Goal: Transaction & Acquisition: Download file/media

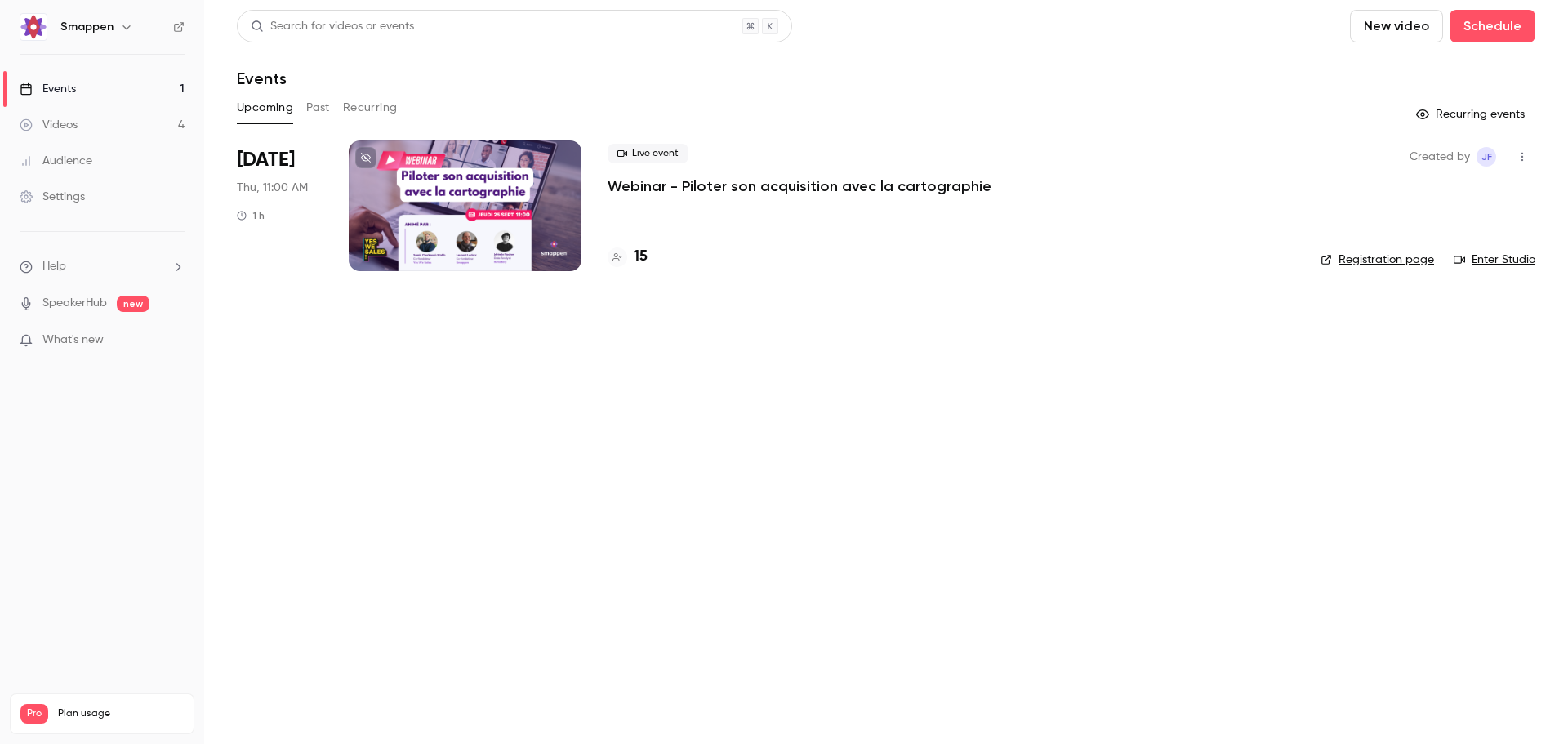
click at [324, 106] on button "Past" at bounding box center [317, 107] width 24 height 26
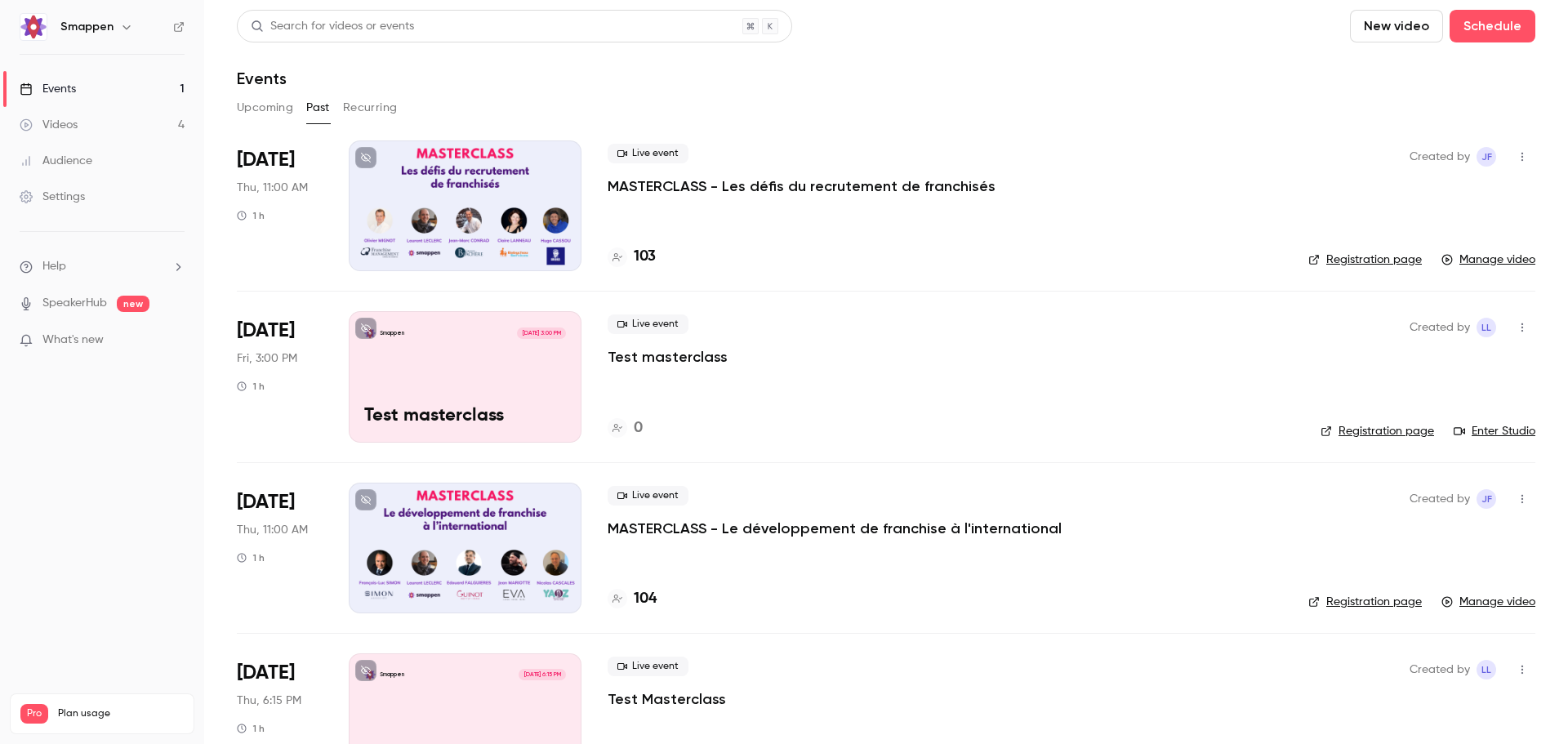
click at [1516, 329] on icon "button" at bounding box center [1523, 327] width 13 height 12
click at [1398, 534] on div "Delete" at bounding box center [1447, 539] width 124 height 16
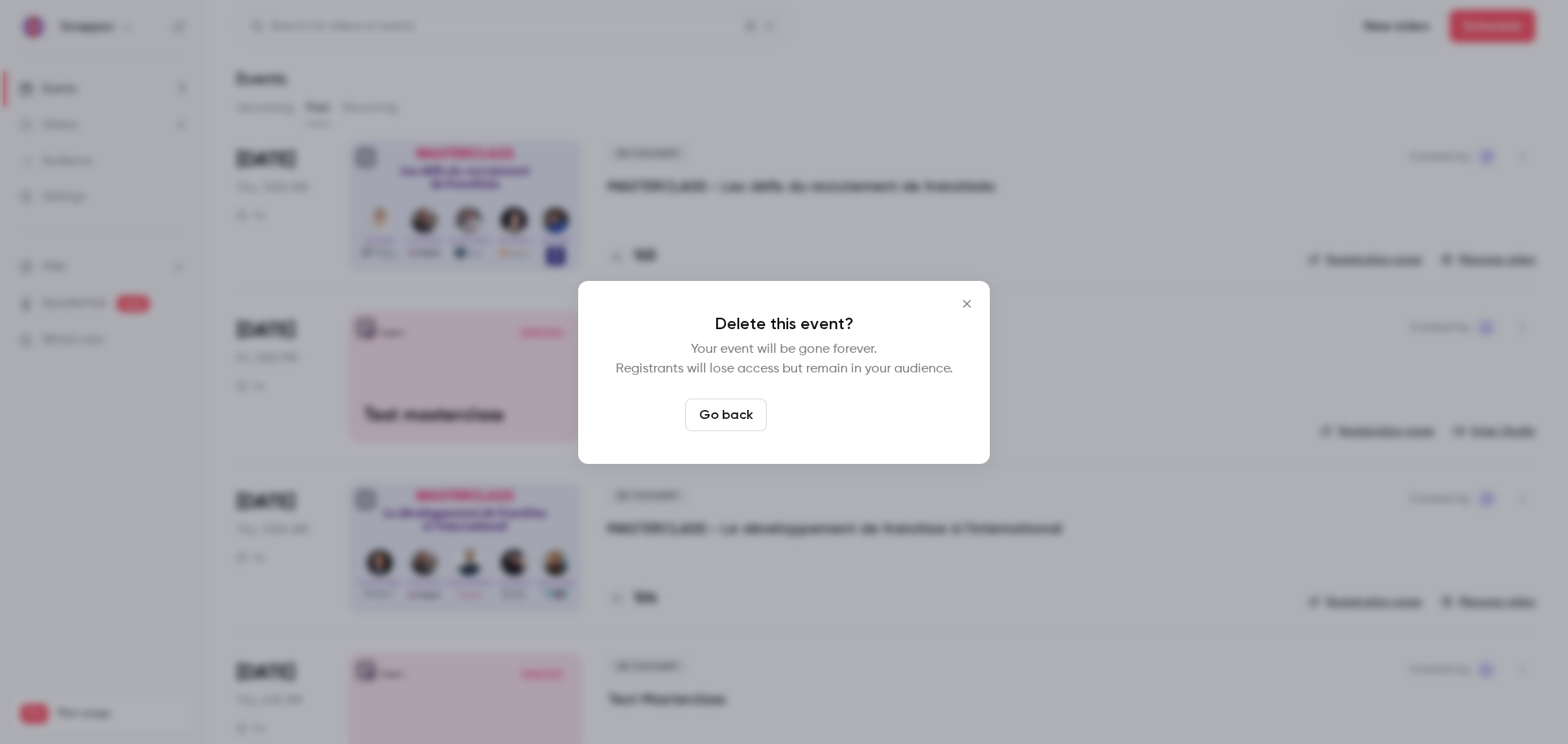
click at [846, 412] on button "Delete event" at bounding box center [828, 415] width 110 height 33
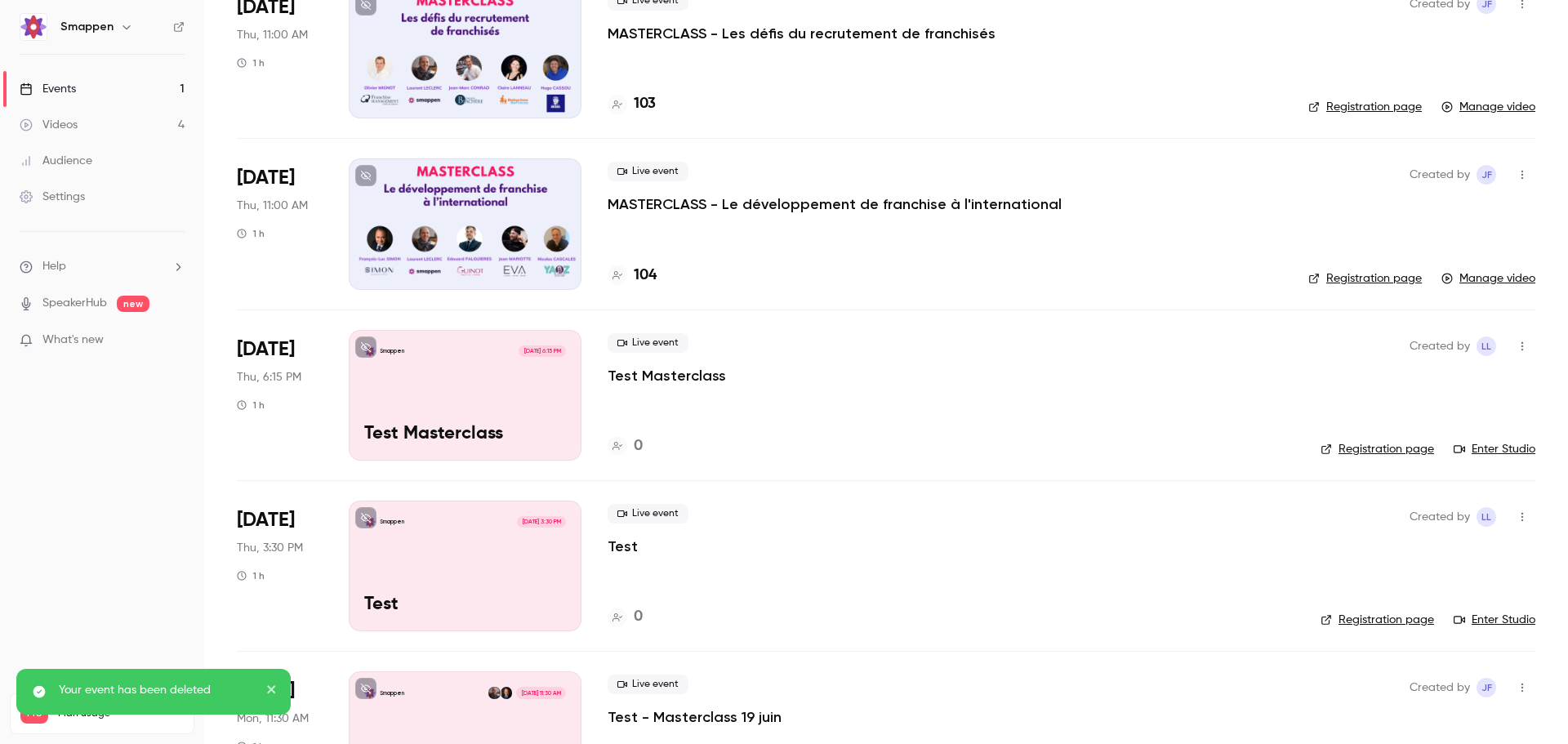
scroll to position [164, 0]
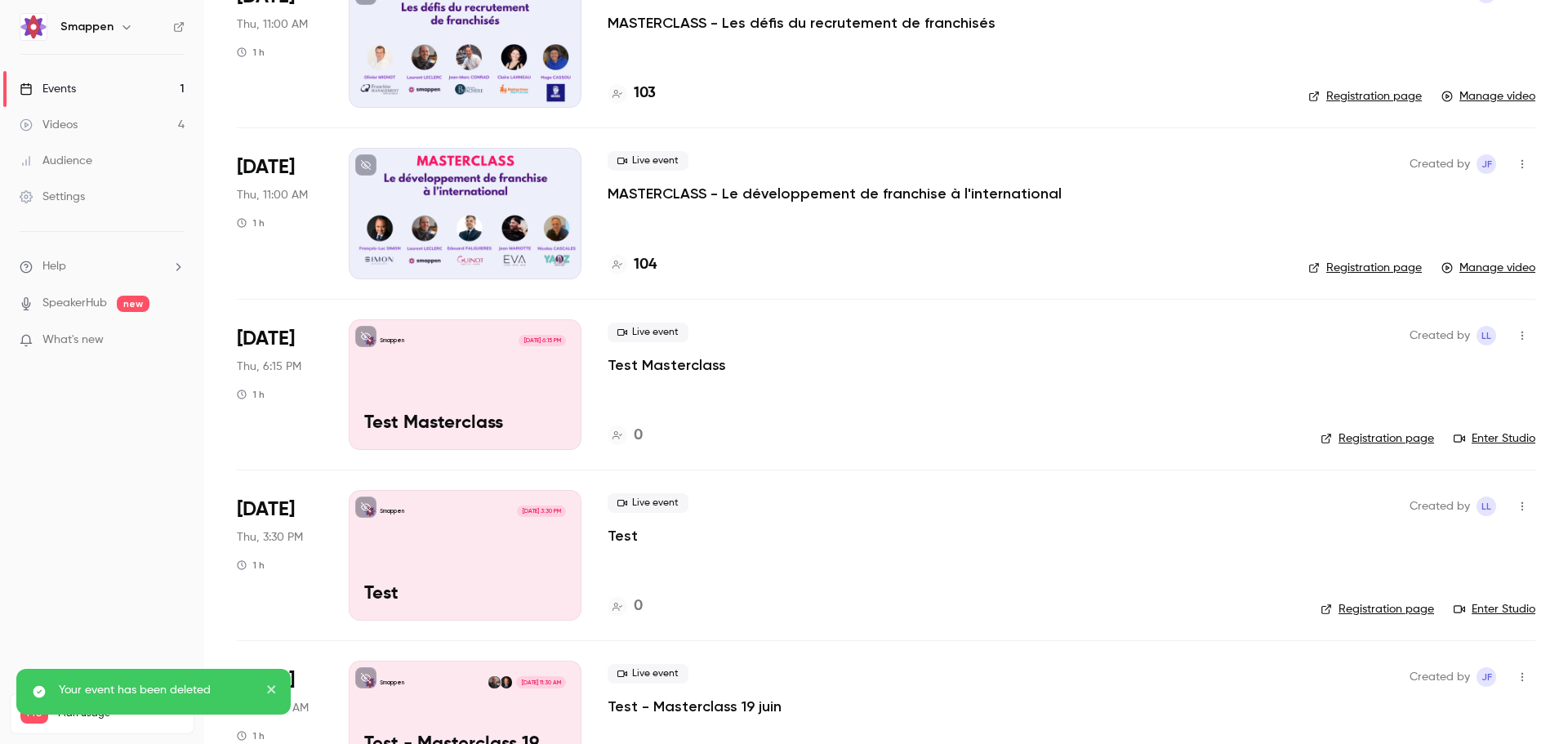
click at [1516, 337] on icon "button" at bounding box center [1523, 336] width 13 height 12
click at [1393, 553] on div "Delete" at bounding box center [1447, 547] width 124 height 16
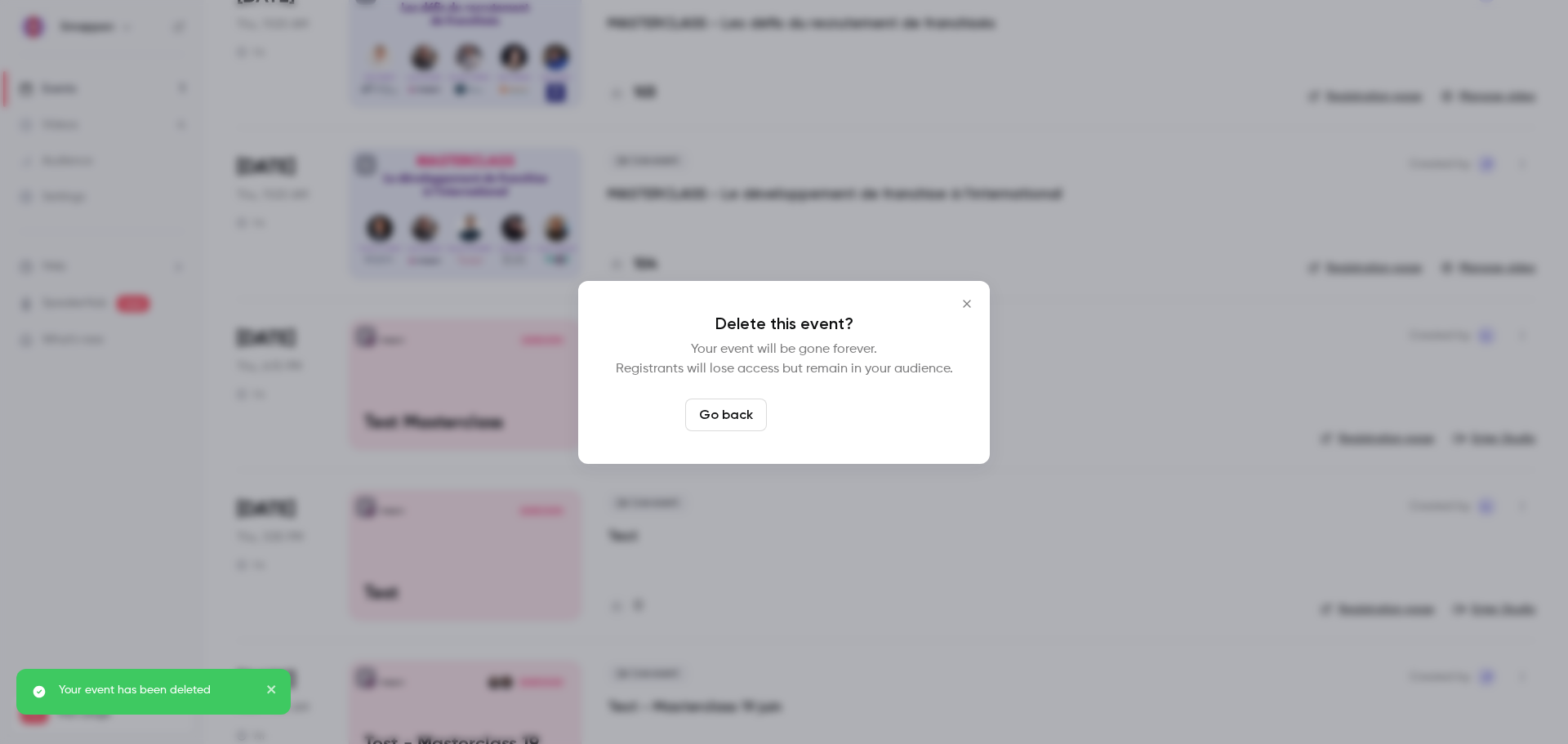
click at [851, 409] on button "Delete event" at bounding box center [828, 415] width 110 height 33
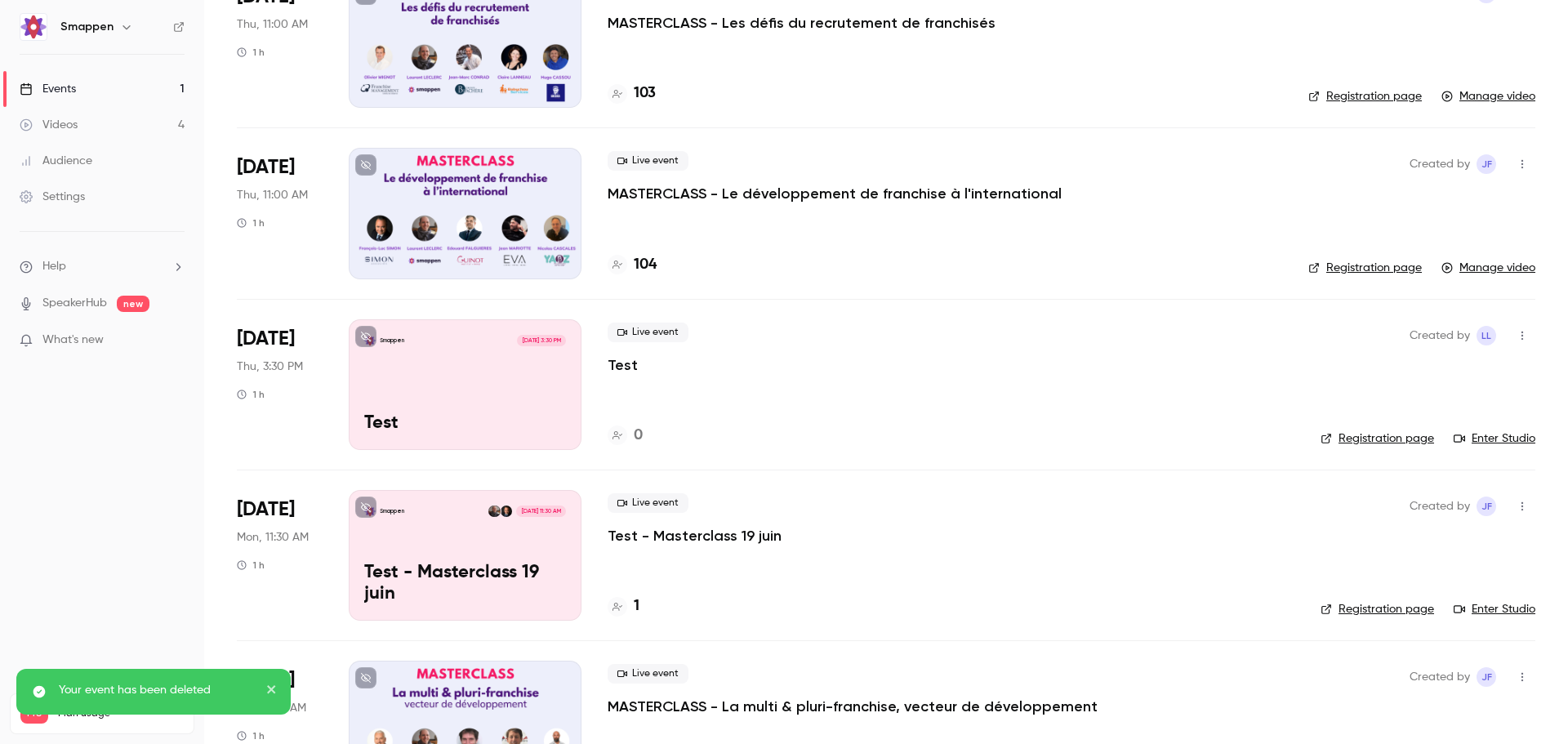
click at [1516, 338] on icon "button" at bounding box center [1523, 336] width 13 height 12
click at [1393, 548] on div "Delete" at bounding box center [1447, 547] width 124 height 16
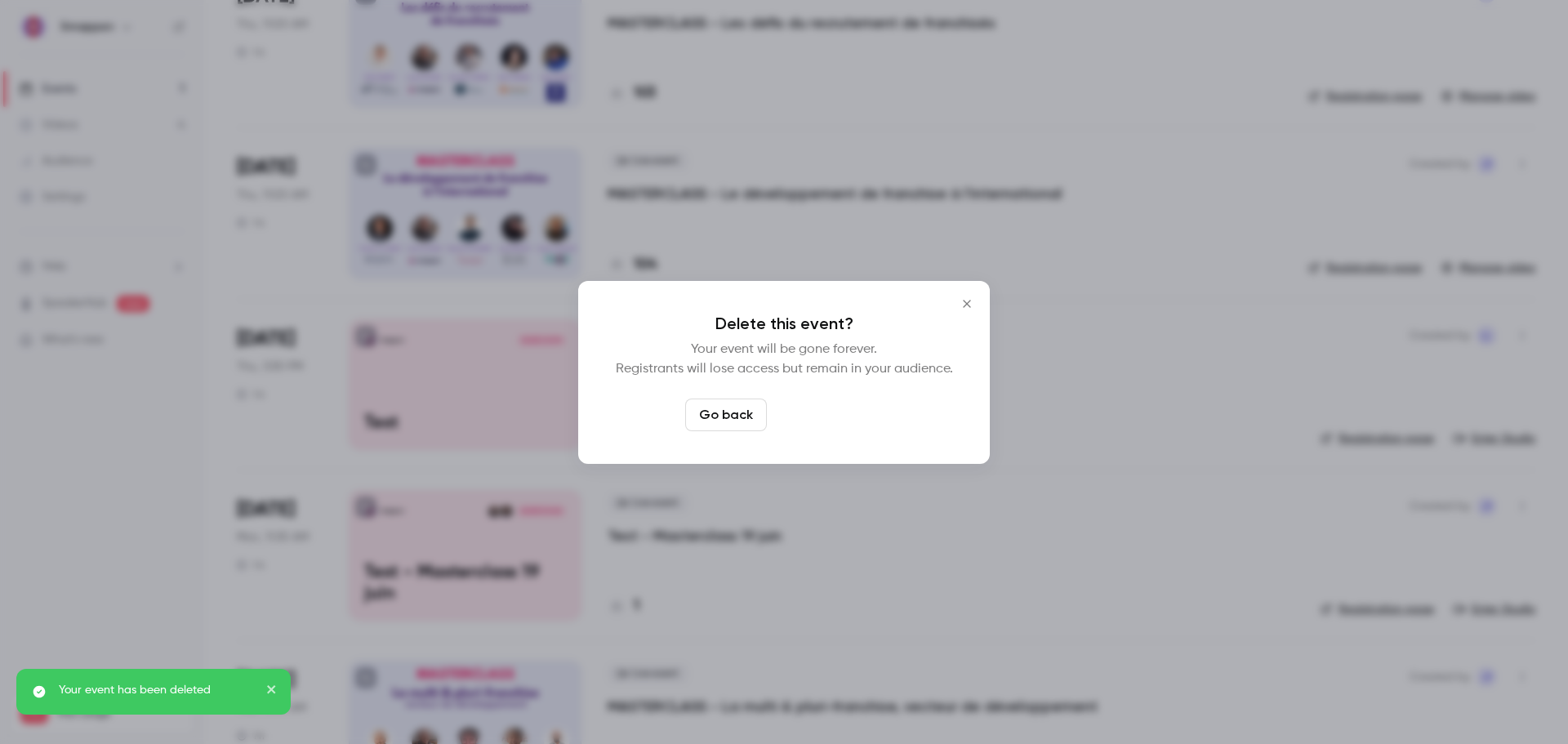
click at [852, 414] on button "Delete event" at bounding box center [828, 415] width 110 height 33
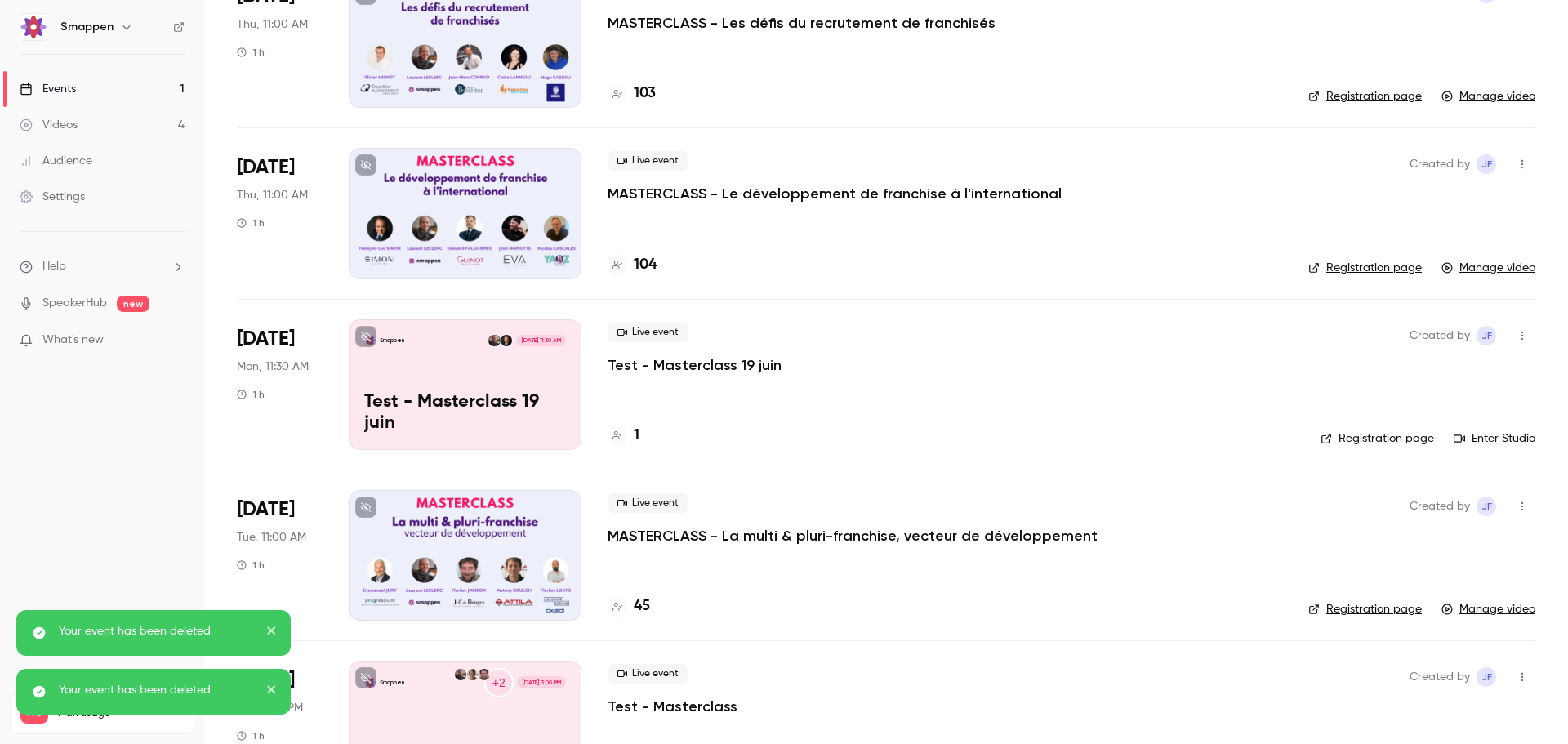
click at [1516, 339] on icon "button" at bounding box center [1523, 336] width 13 height 12
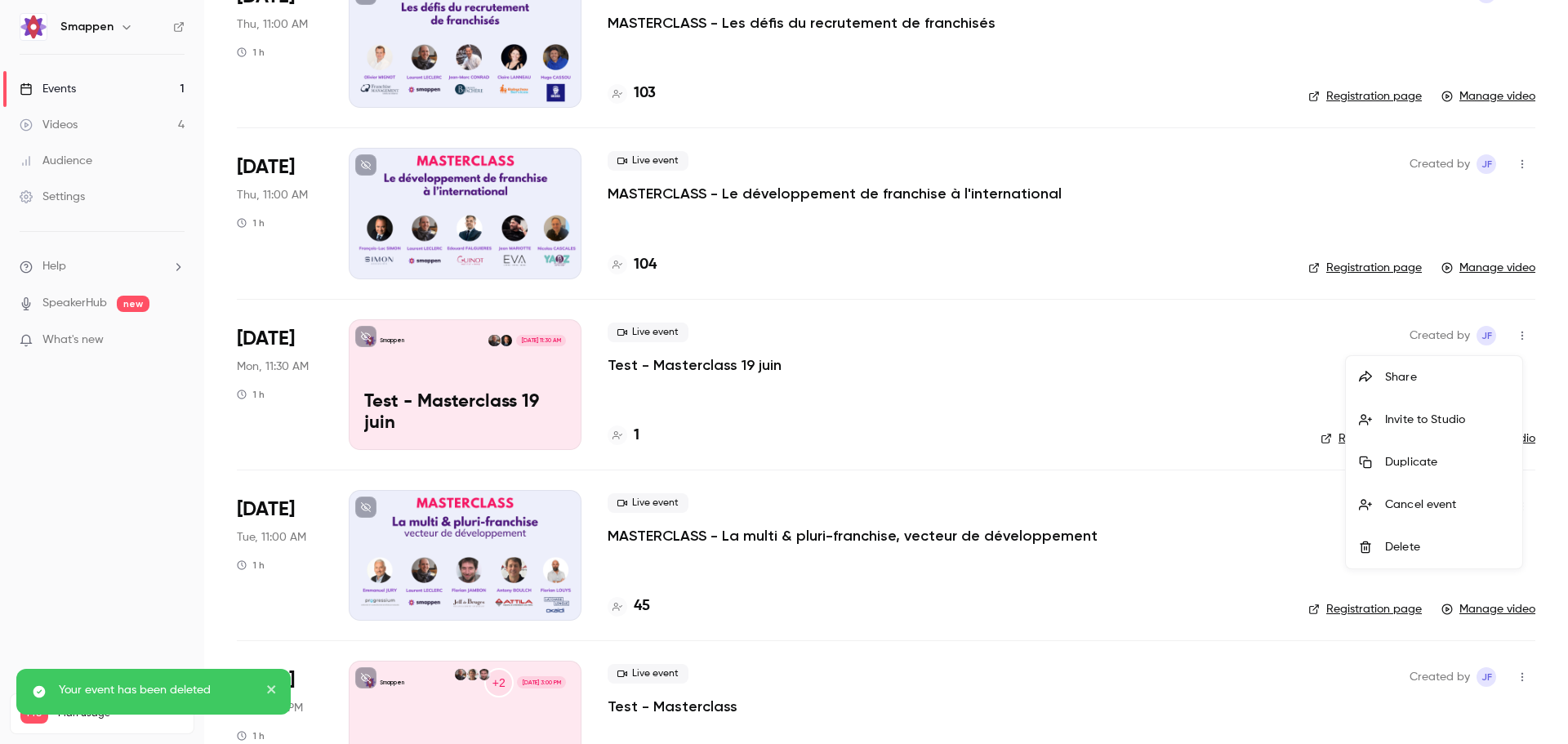
click at [1400, 549] on div "Delete" at bounding box center [1447, 547] width 124 height 16
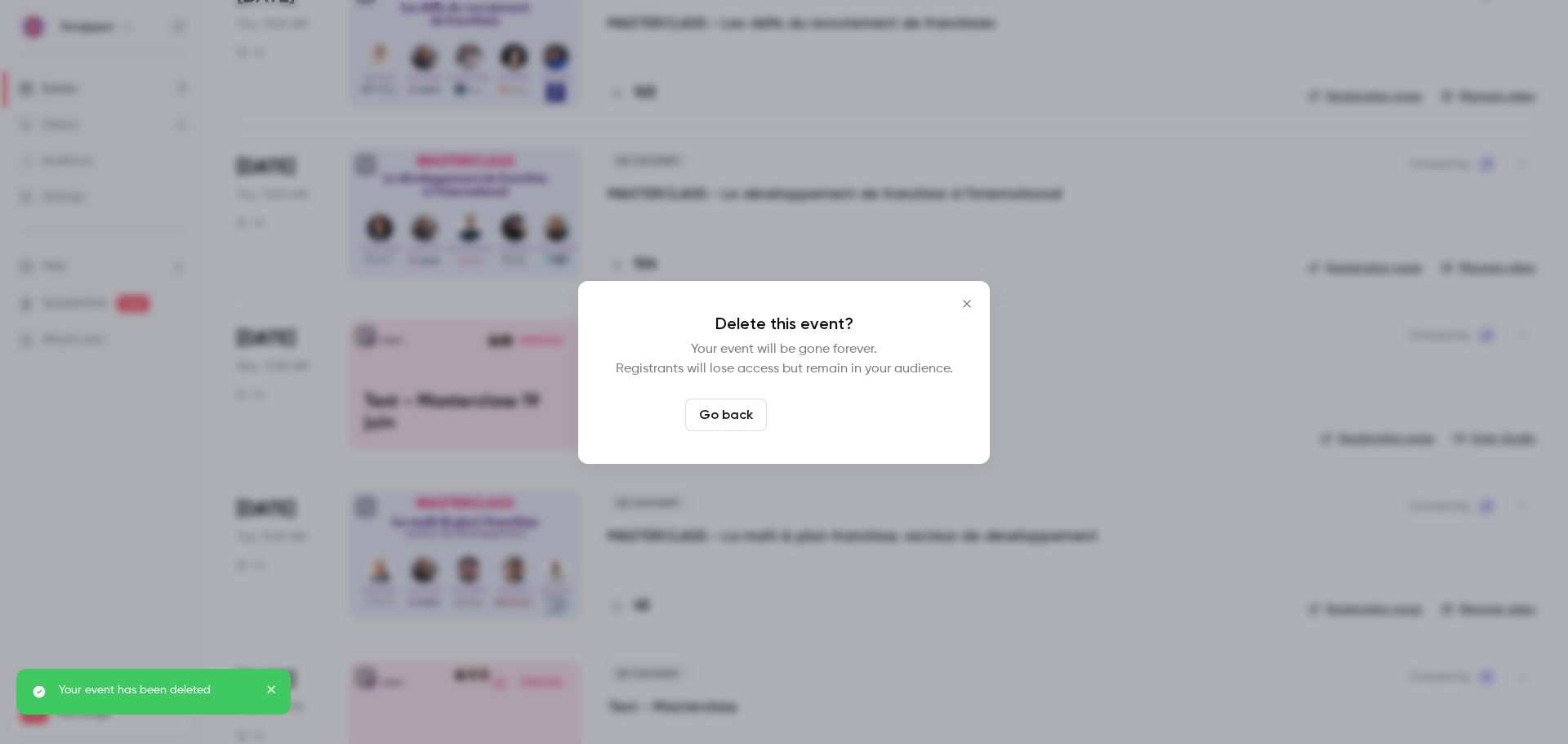
click at [867, 418] on button "Delete event" at bounding box center [828, 415] width 110 height 33
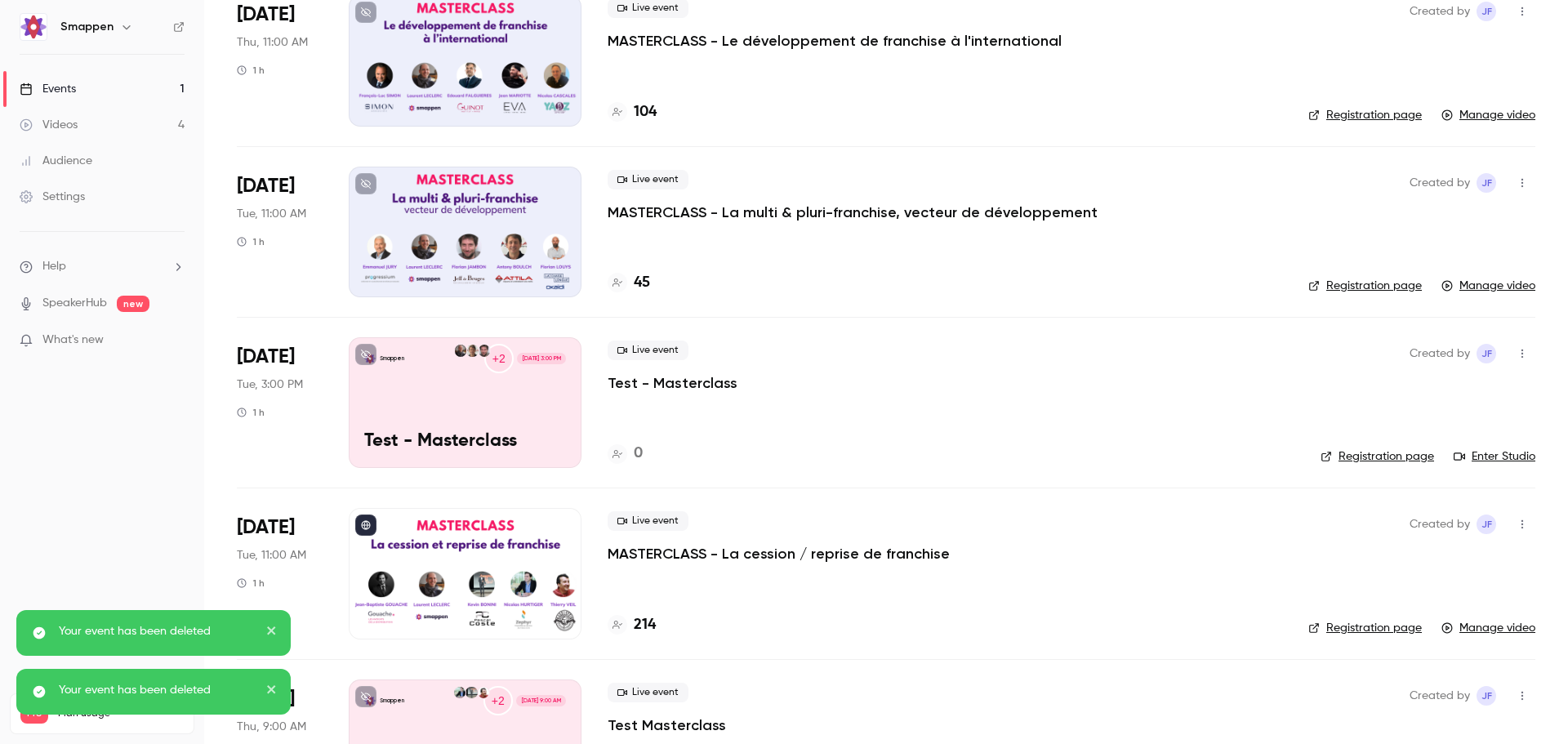
scroll to position [327, 0]
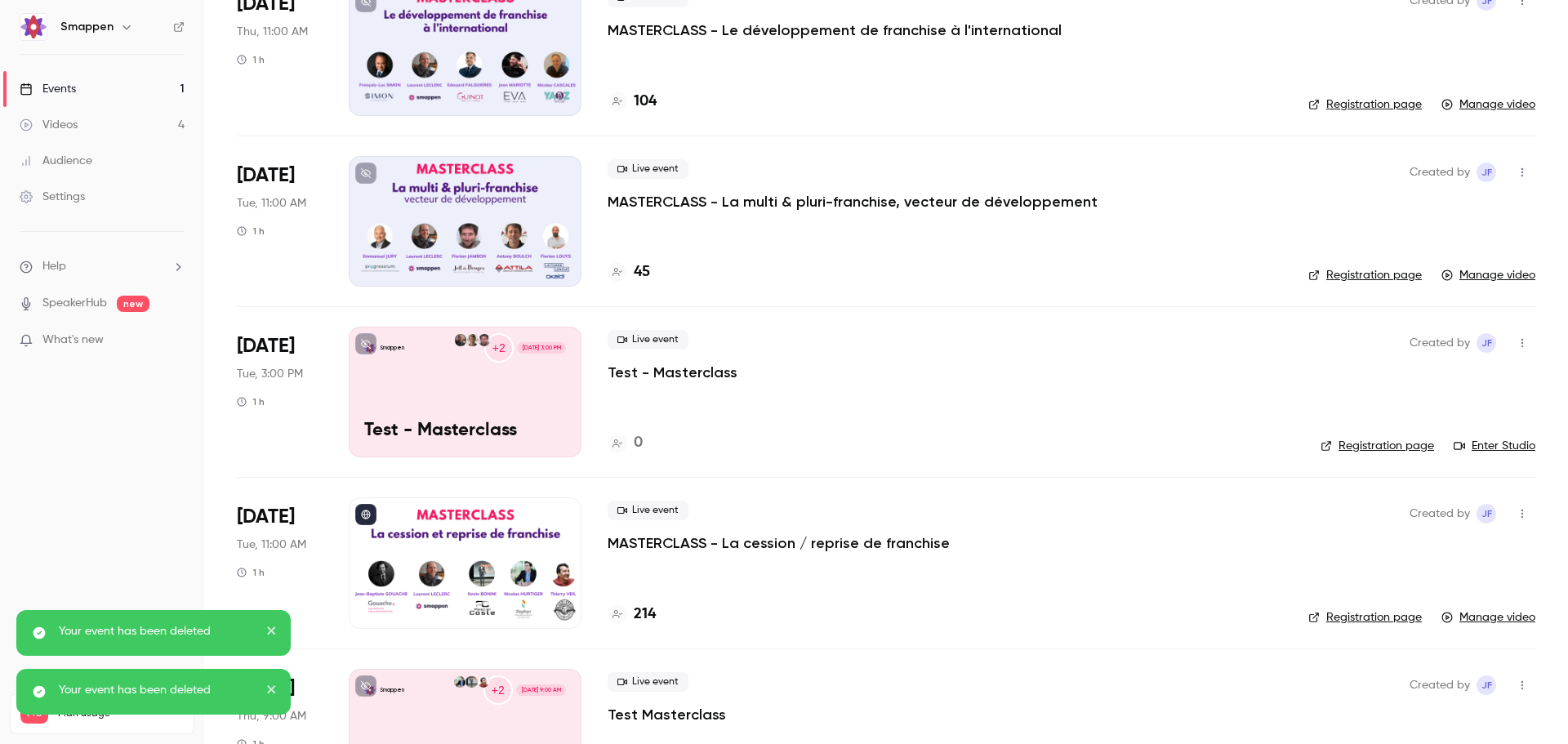
click at [1511, 348] on button "button" at bounding box center [1522, 343] width 26 height 26
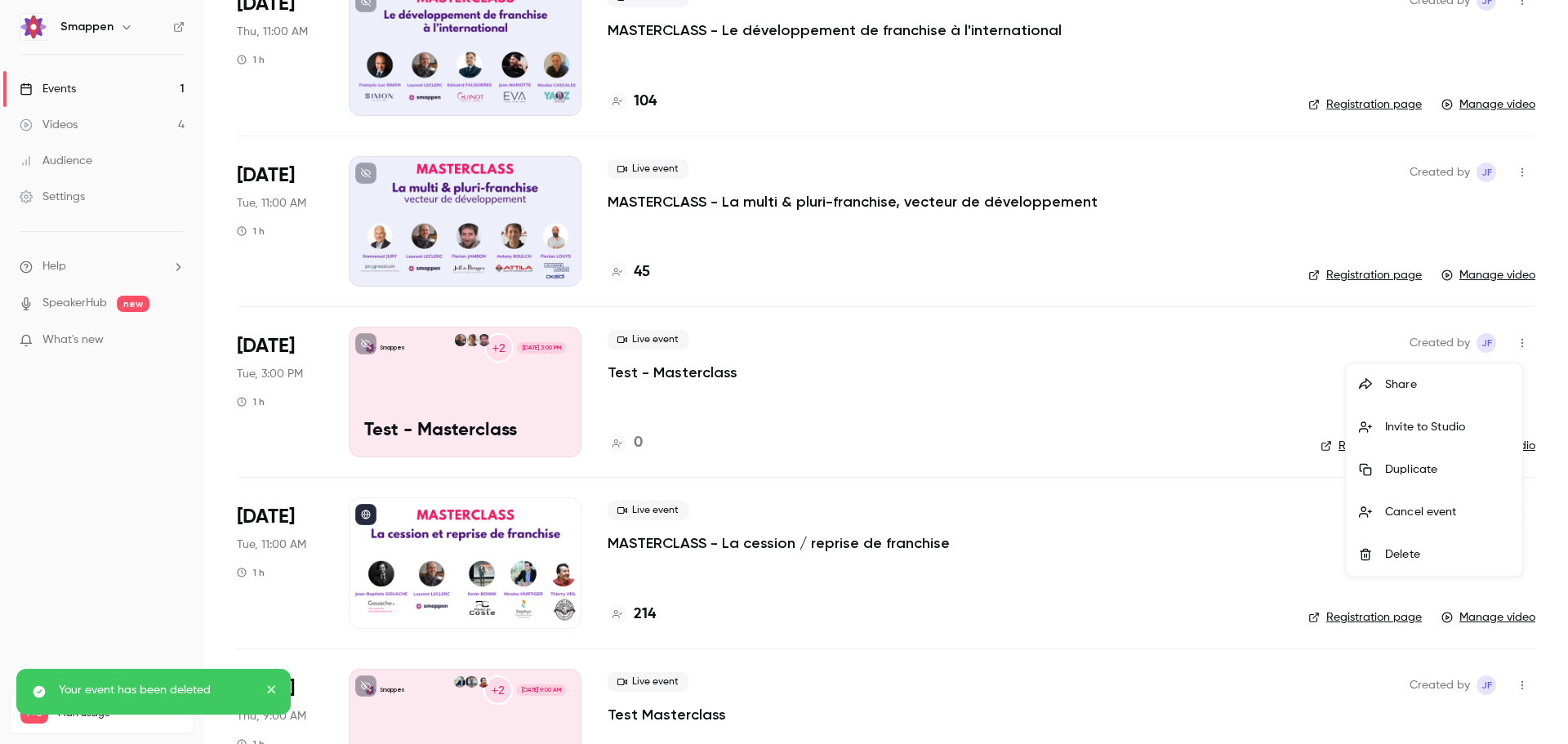
click at [1405, 556] on div "Delete" at bounding box center [1447, 554] width 124 height 16
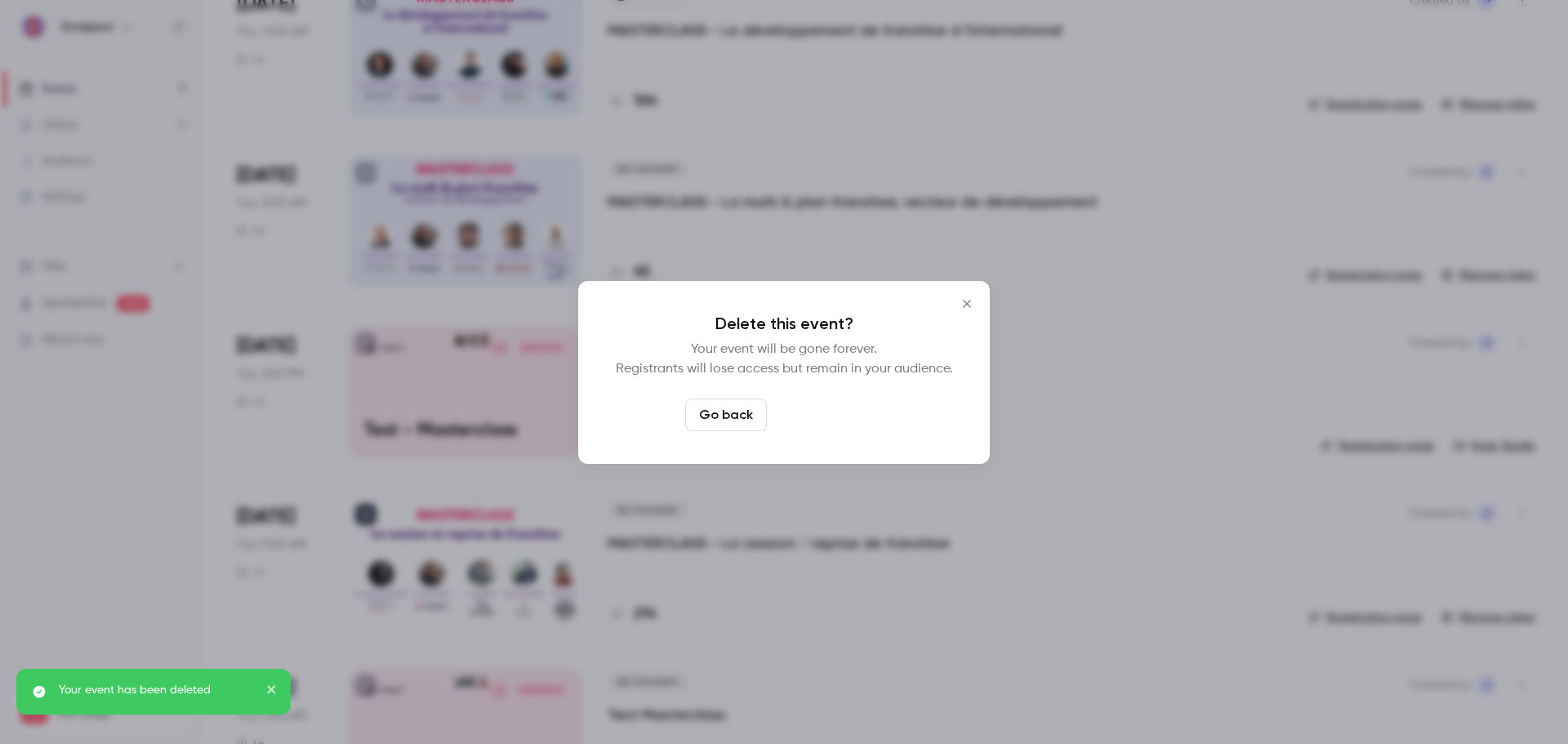
click at [835, 414] on button "Delete event" at bounding box center [828, 415] width 110 height 33
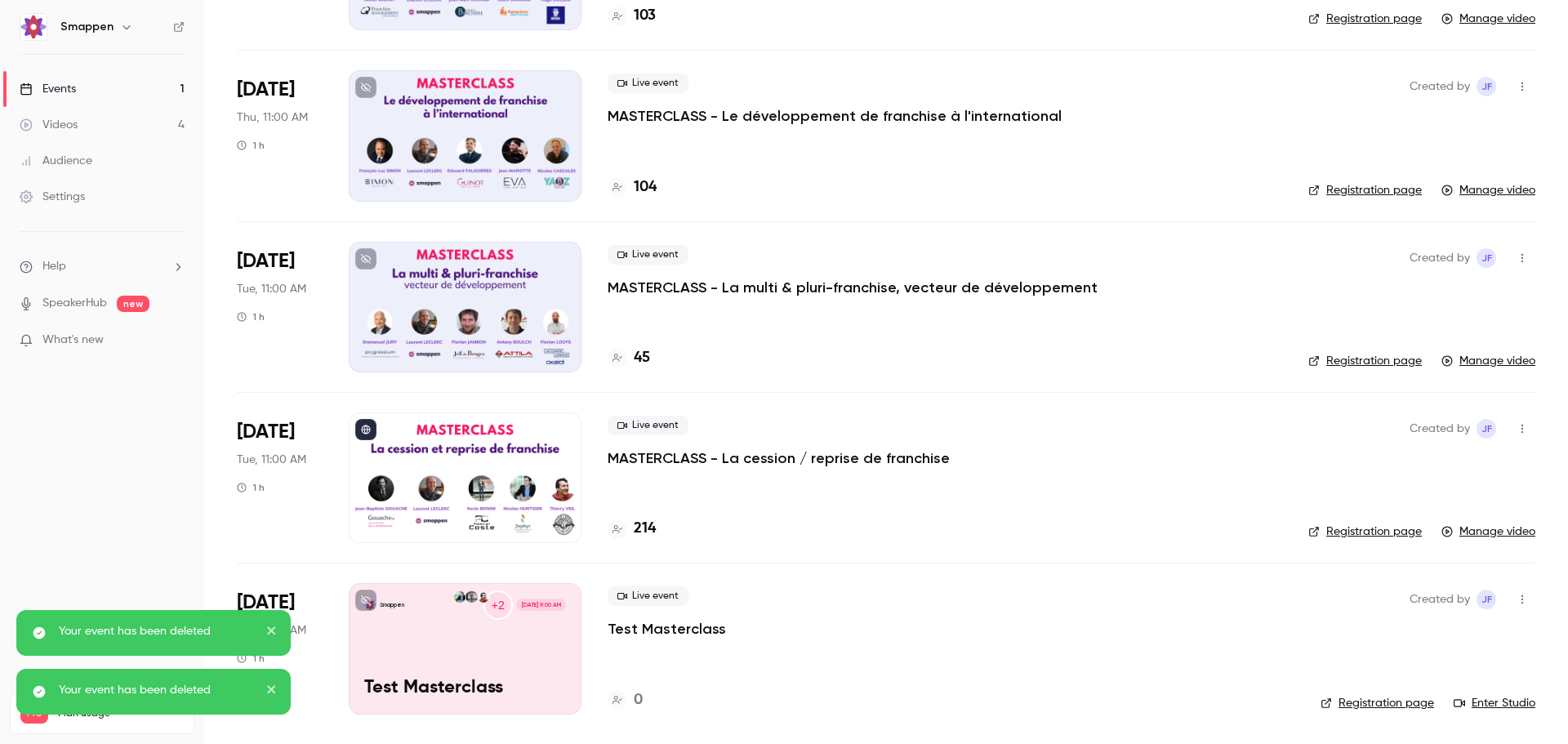
scroll to position [241, 0]
click at [1516, 604] on icon "button" at bounding box center [1523, 600] width 13 height 12
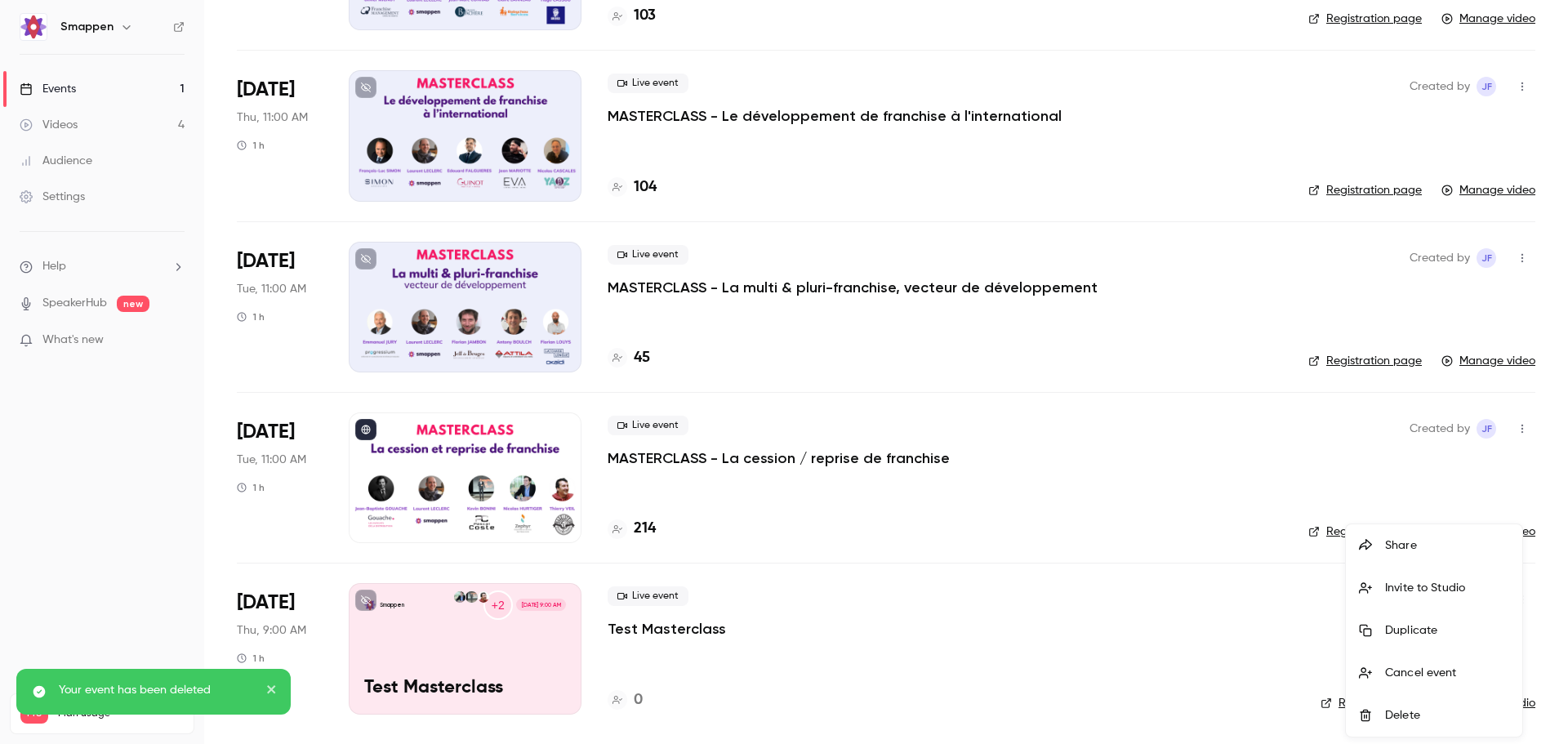
click at [1429, 710] on div "Delete" at bounding box center [1447, 715] width 124 height 16
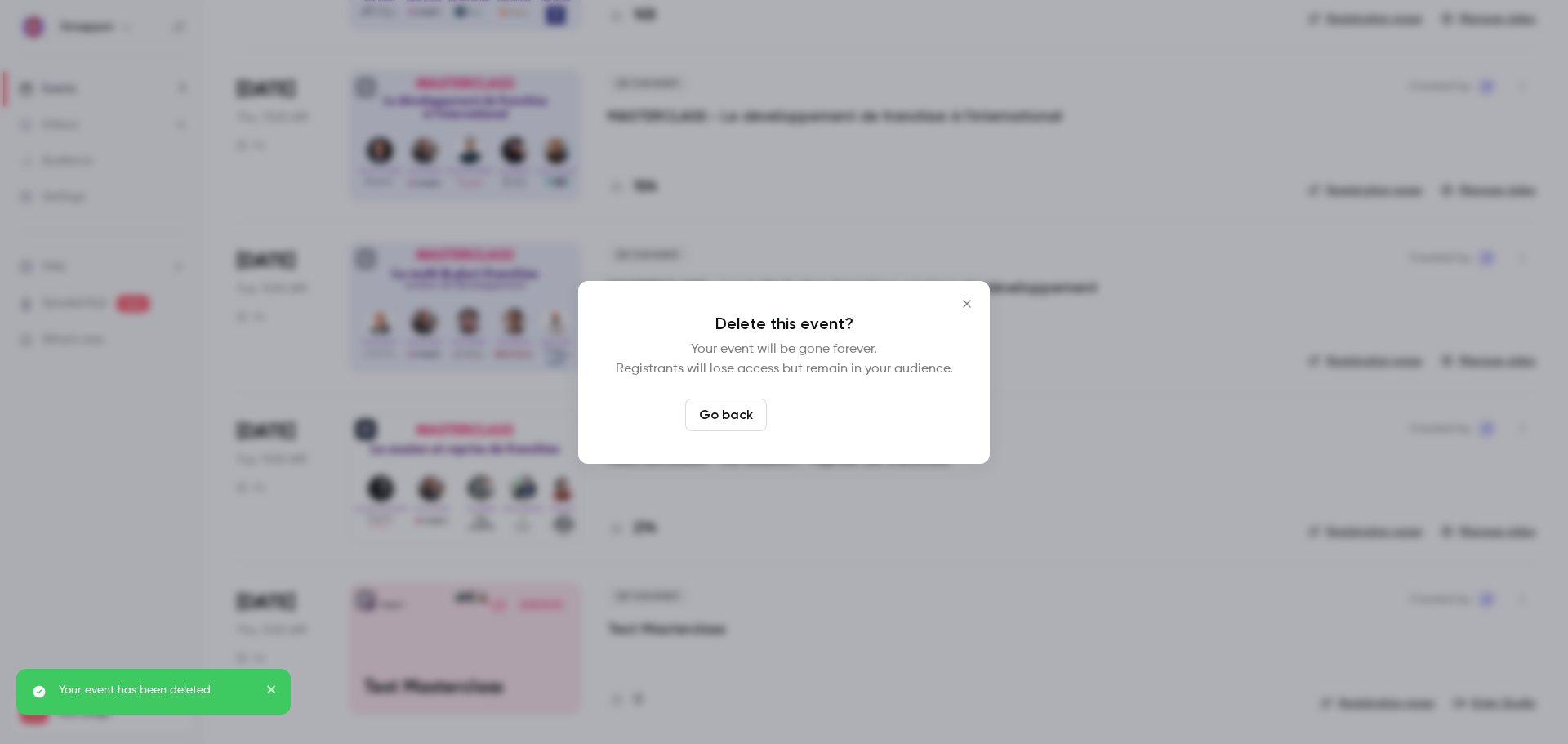
click at [826, 414] on button "Delete event" at bounding box center [828, 415] width 110 height 33
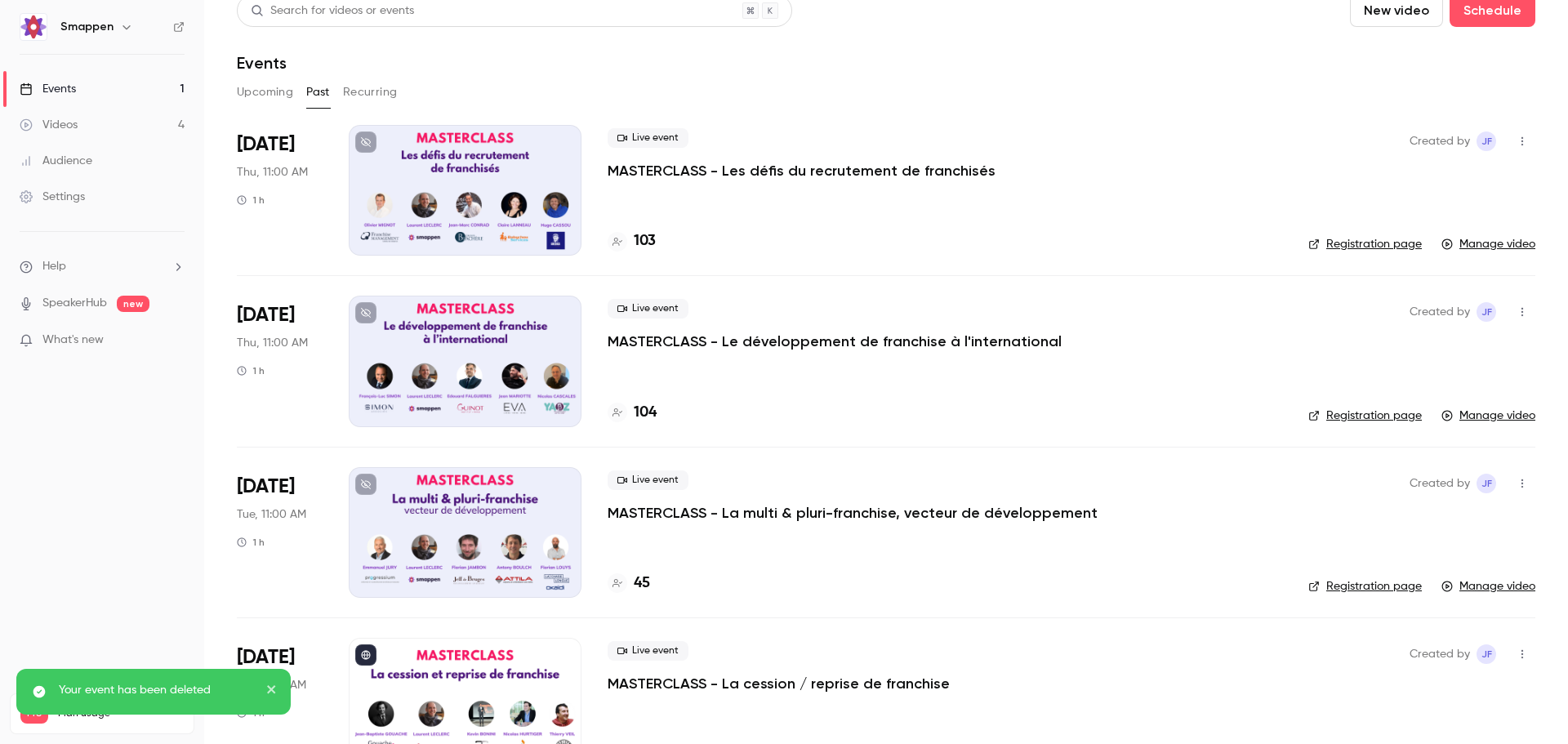
scroll to position [0, 0]
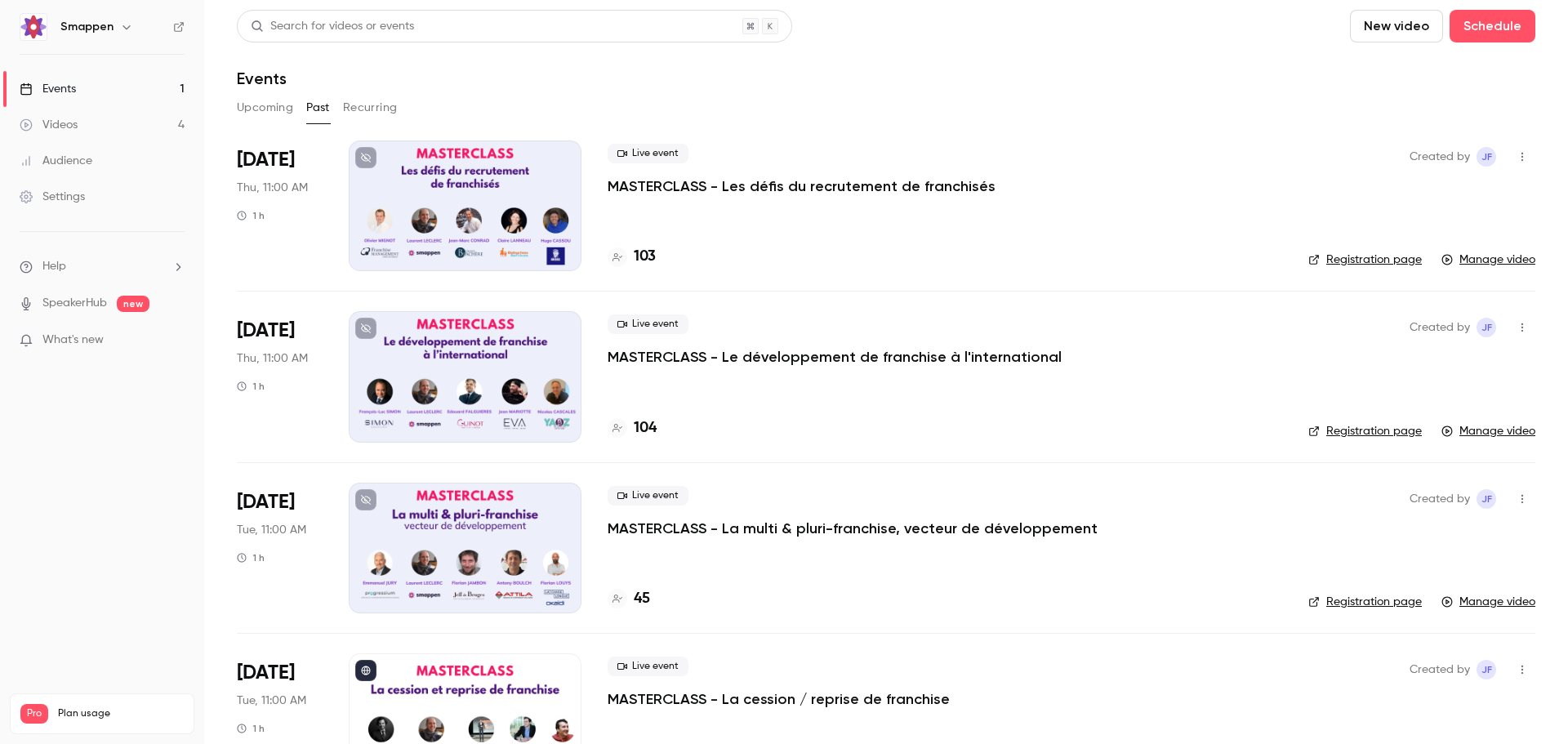
click at [721, 182] on p "MASTERCLASS - Les défis du recrutement de franchisés" at bounding box center [801, 186] width 388 height 19
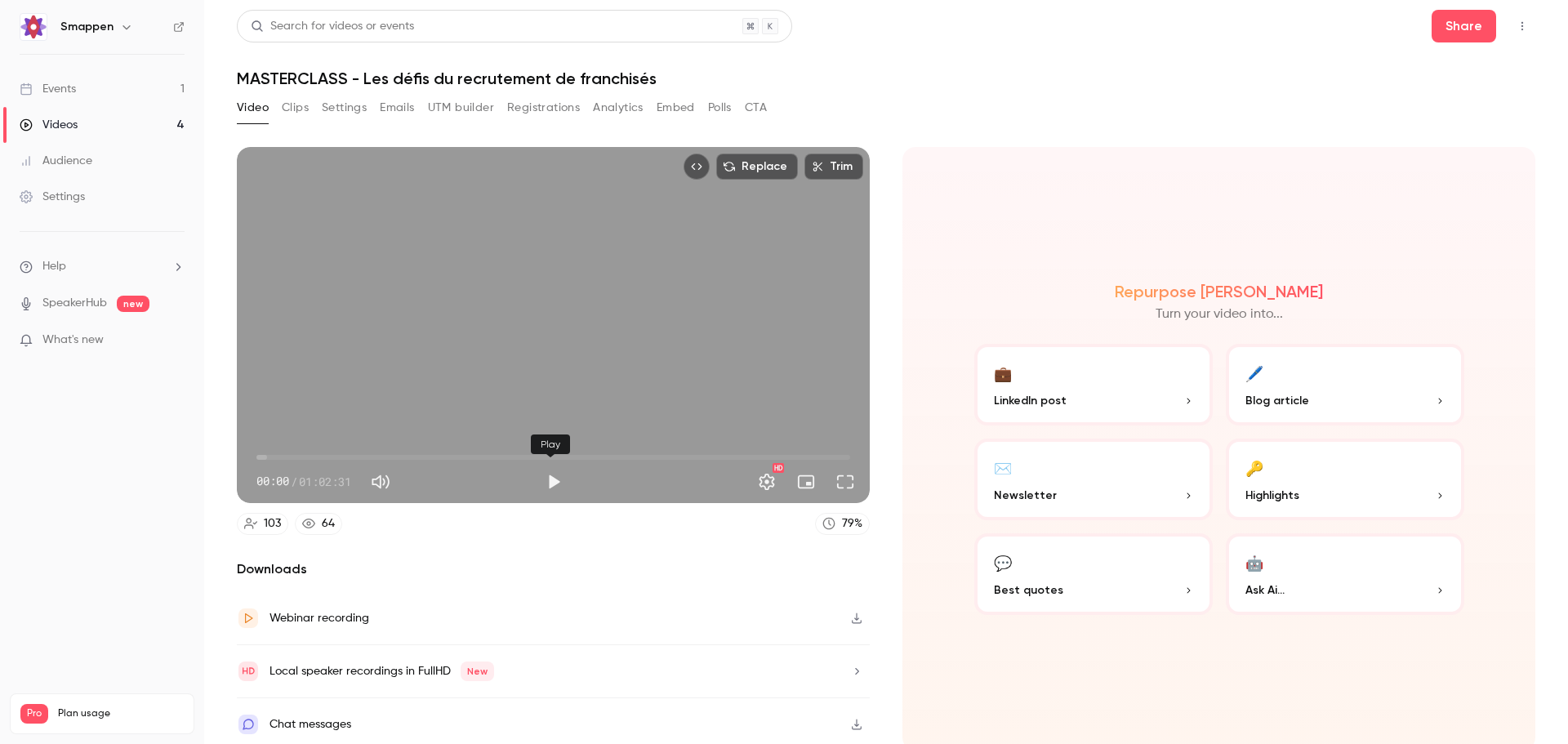
click at [550, 477] on button "Play" at bounding box center [554, 482] width 33 height 33
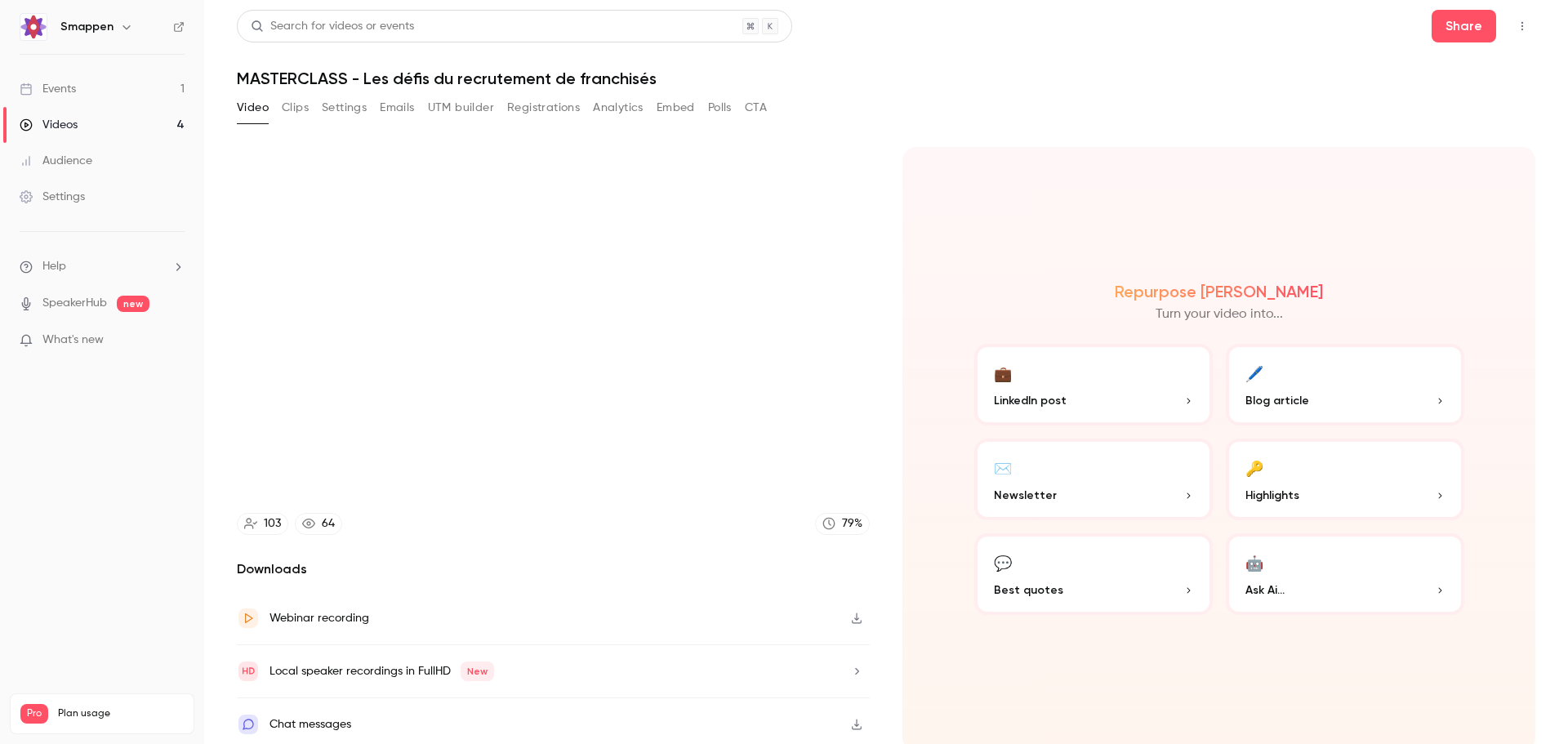
type input "****"
click at [619, 111] on button "Analytics" at bounding box center [618, 107] width 51 height 26
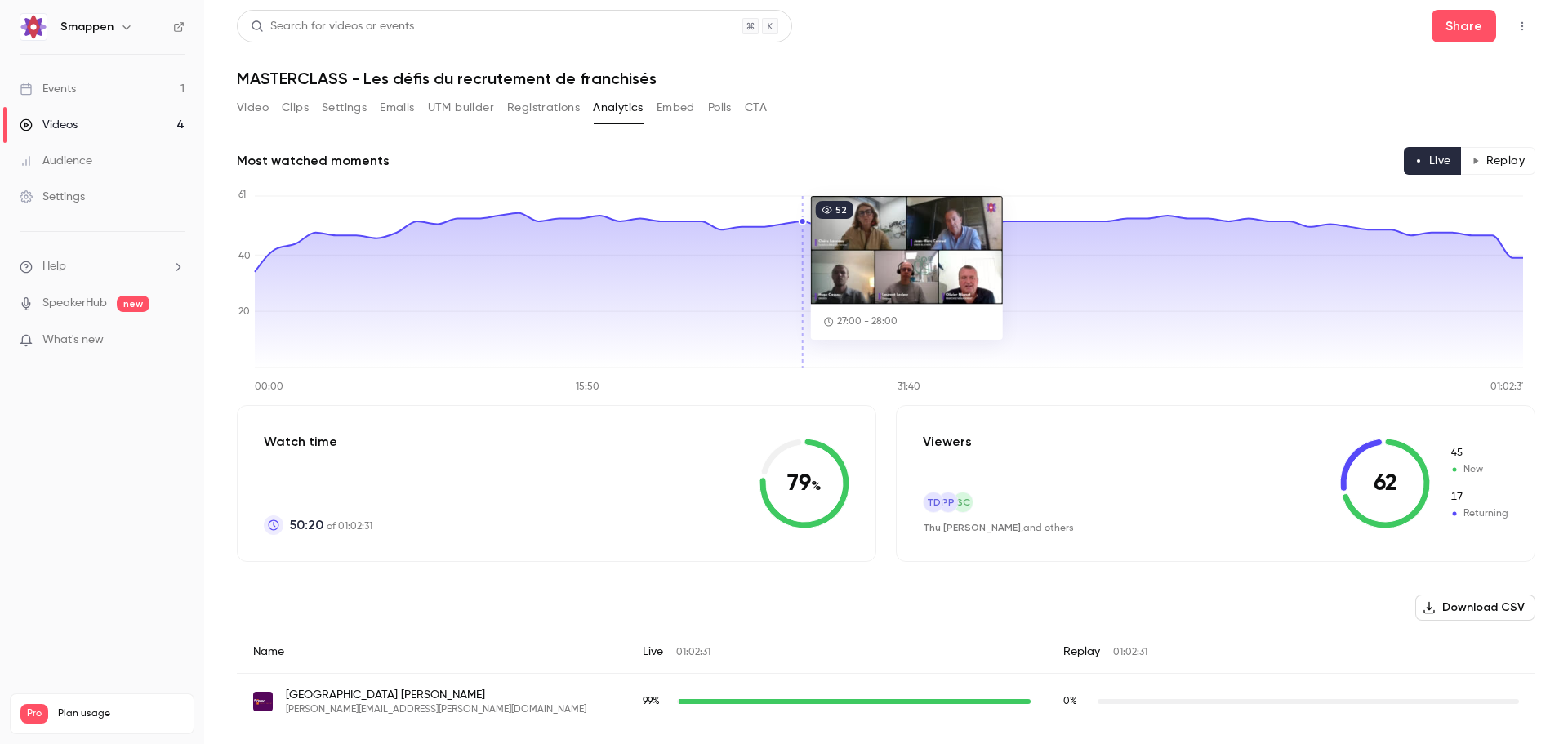
scroll to position [327, 0]
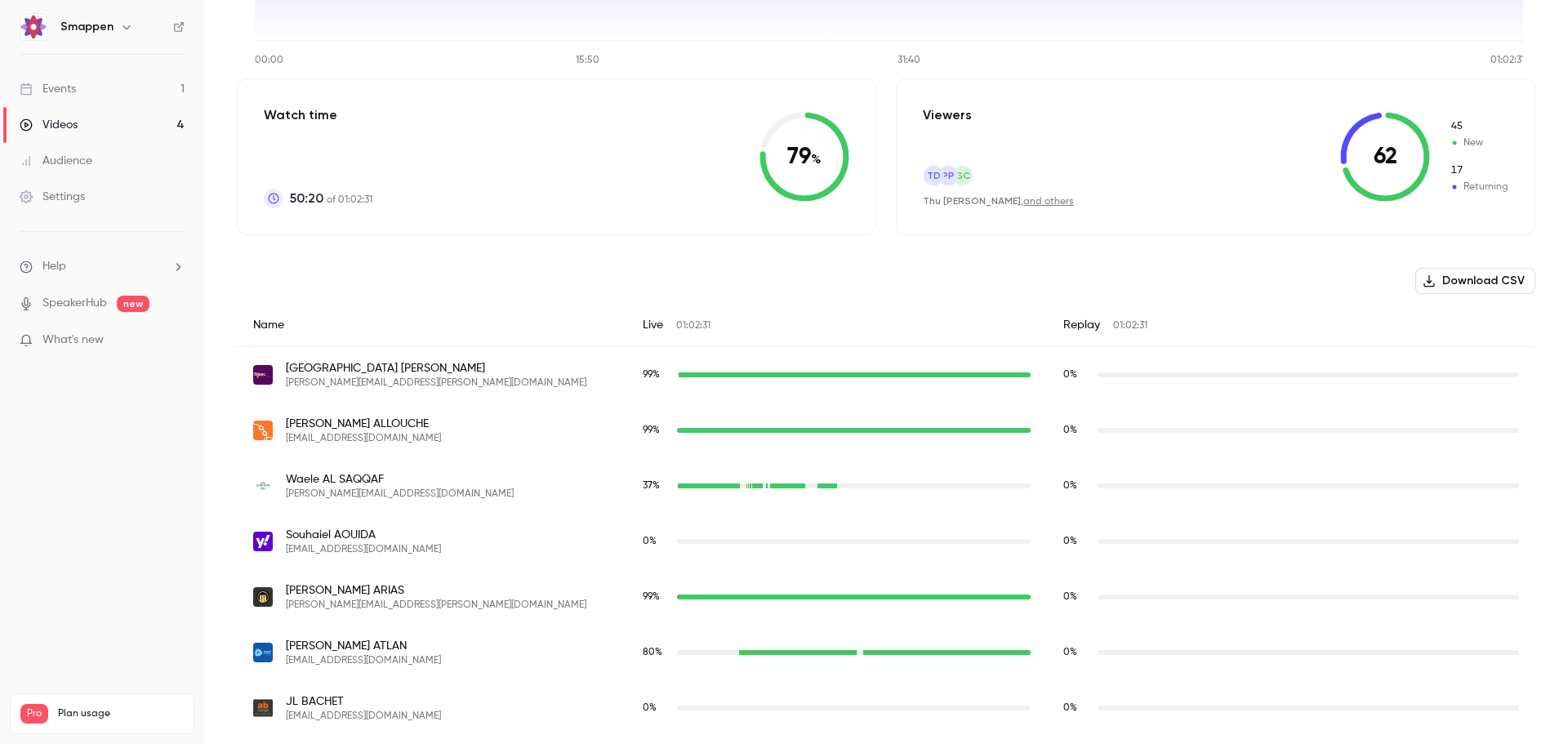
click at [1429, 284] on button "Download CSV" at bounding box center [1475, 280] width 120 height 26
